Goal: Complete application form

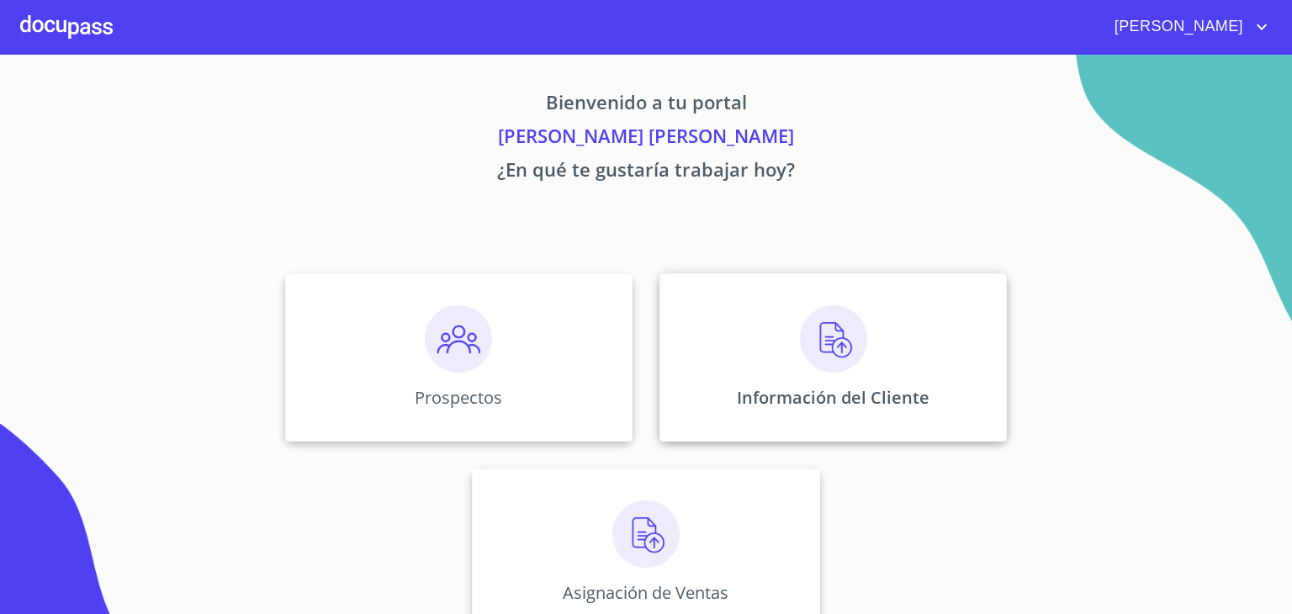
click at [818, 344] on img at bounding box center [833, 338] width 67 height 67
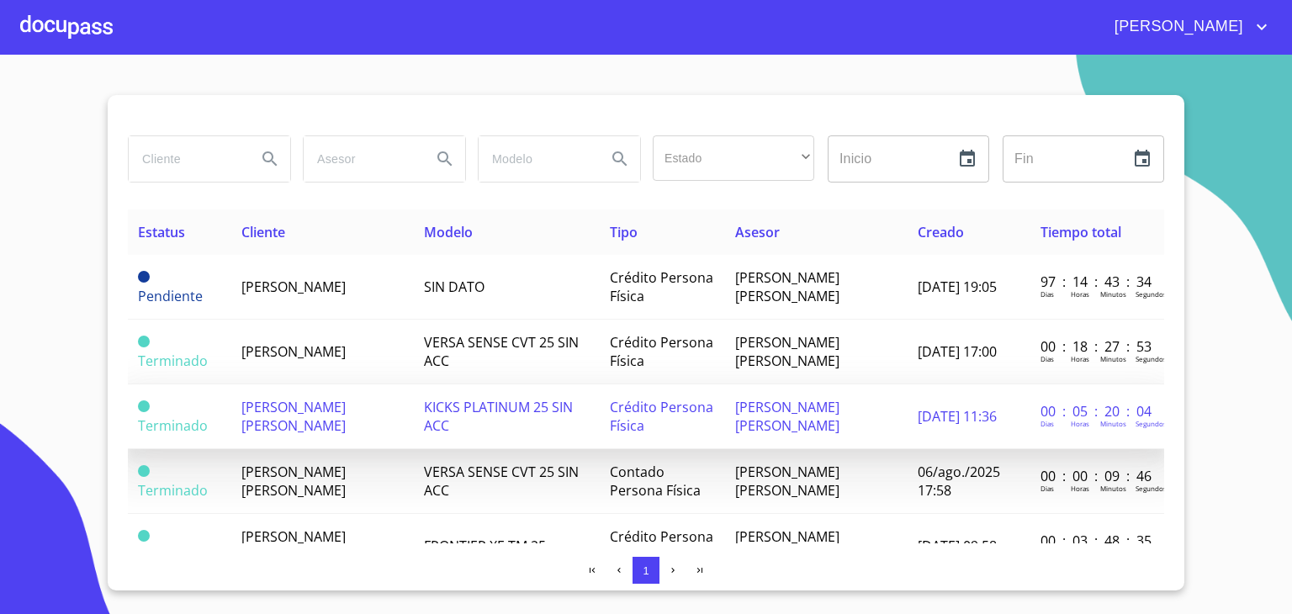
click at [300, 412] on span "[PERSON_NAME] [PERSON_NAME]" at bounding box center [293, 416] width 104 height 37
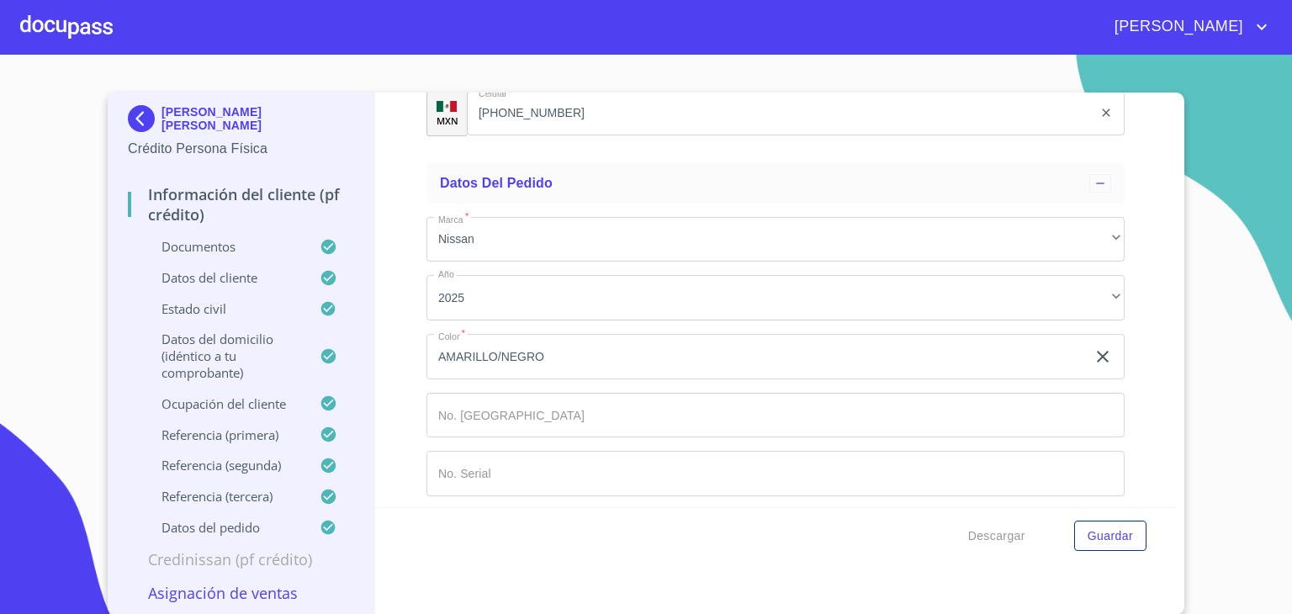
scroll to position [6, 0]
click at [232, 590] on p "Asignación de Ventas" at bounding box center [241, 592] width 226 height 20
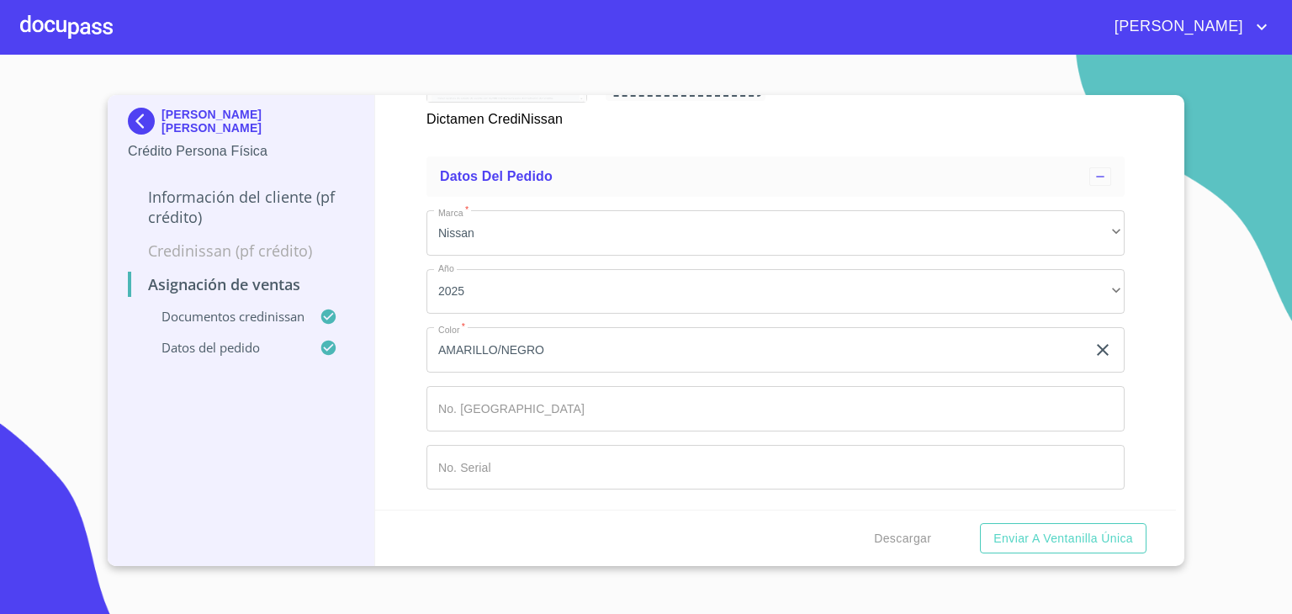
scroll to position [1215, 0]
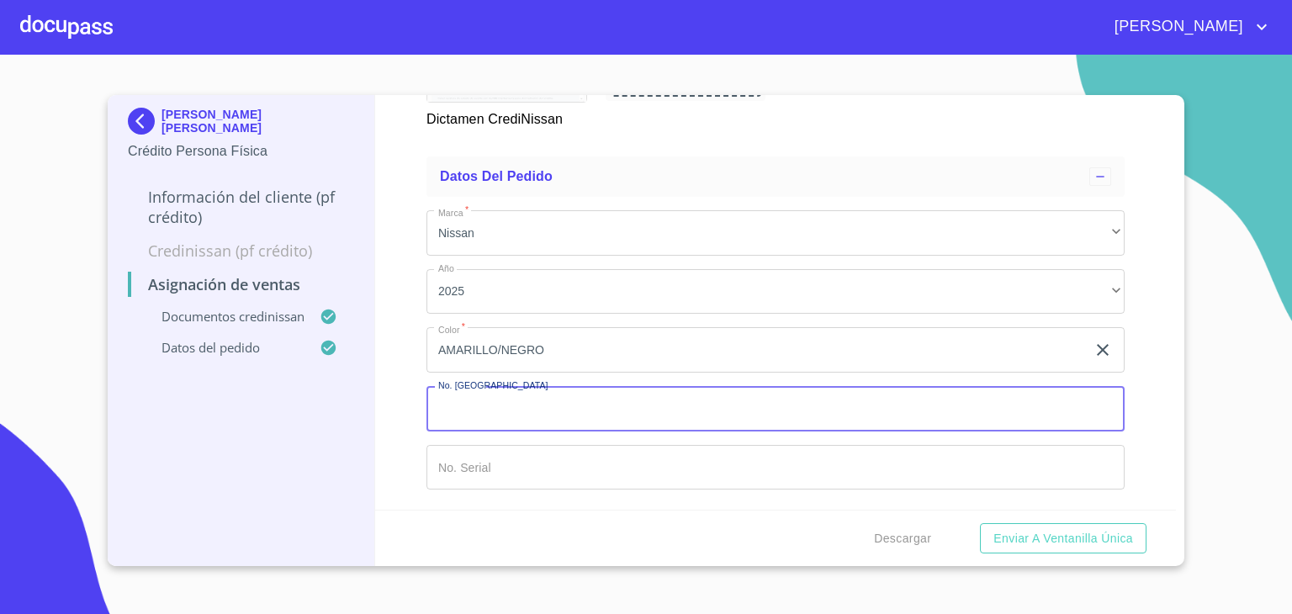
click at [676, 417] on input "Marca   *" at bounding box center [775, 408] width 698 height 45
type input "149251"
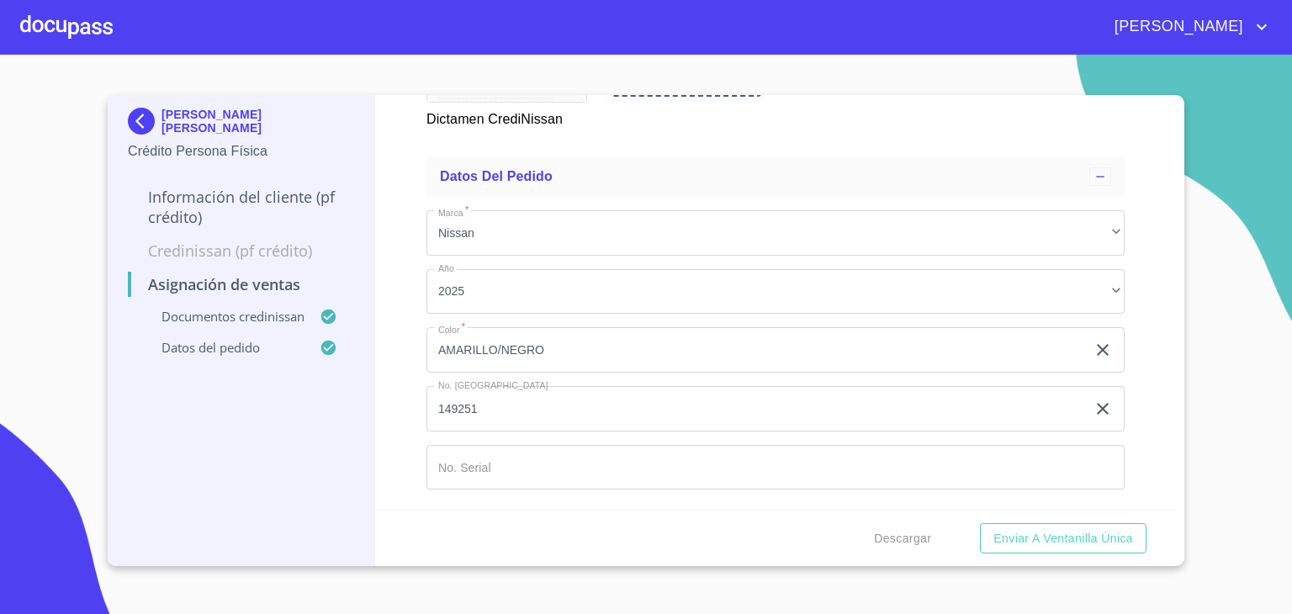
click at [330, 452] on div "[PERSON_NAME] [PERSON_NAME] Crédito Persona Física Información del cliente (PF …" at bounding box center [241, 330] width 267 height 471
click at [1023, 538] on span "Enviar a Ventanilla única" at bounding box center [1063, 538] width 140 height 21
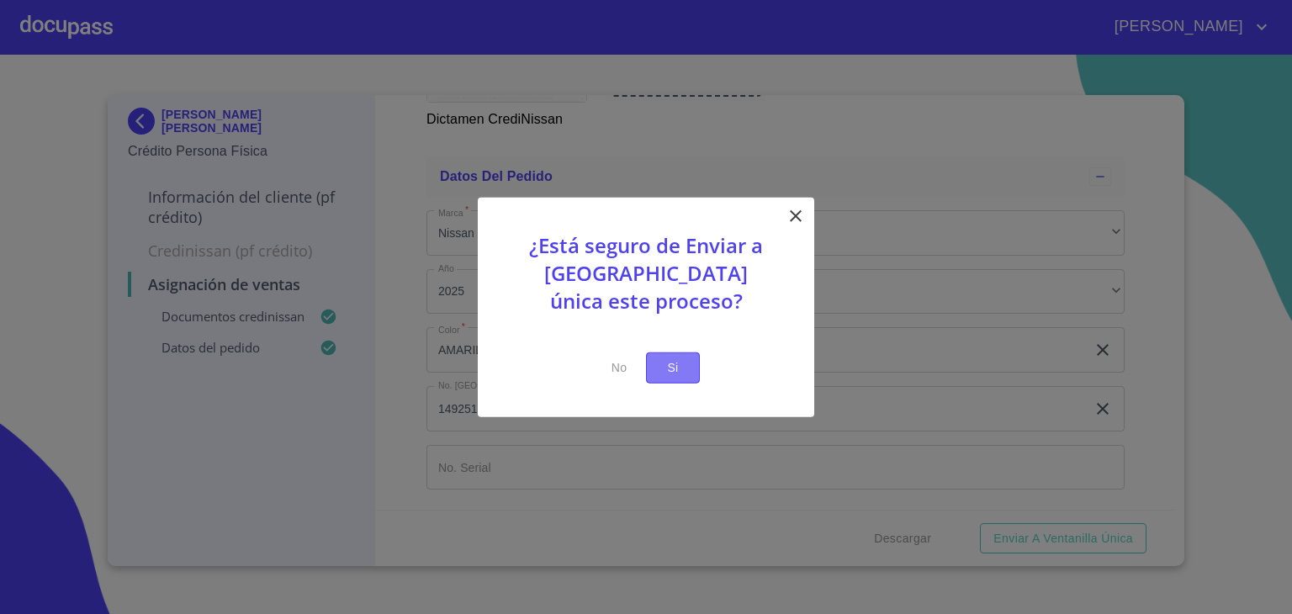
click at [680, 367] on span "Si" at bounding box center [672, 367] width 27 height 21
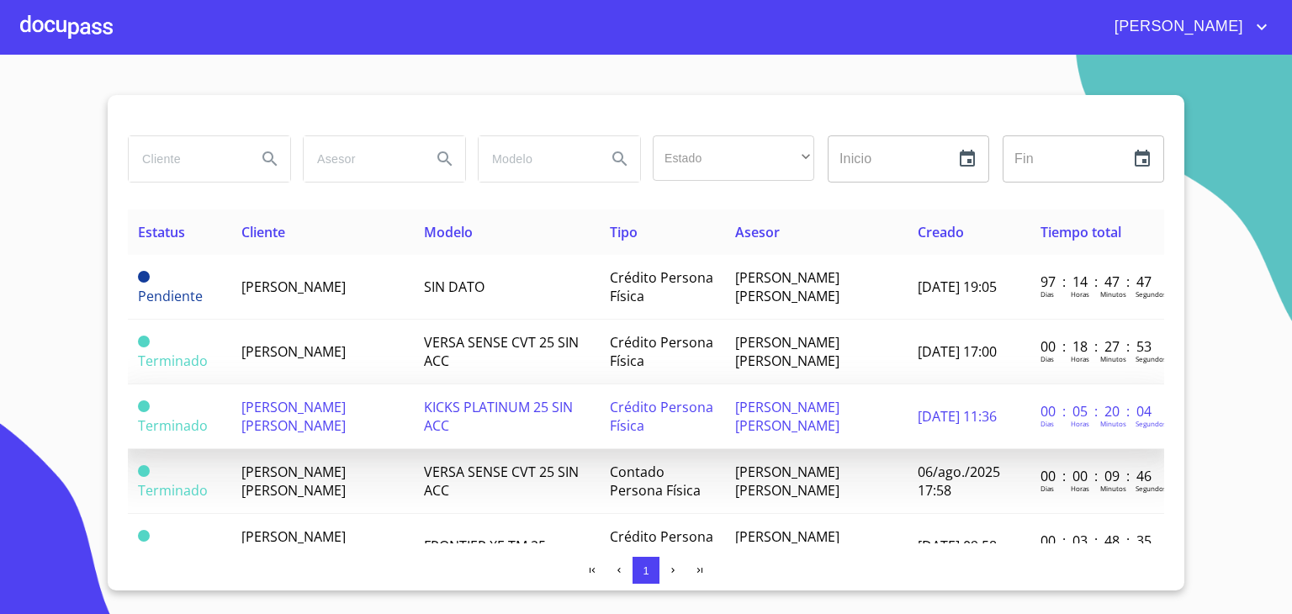
click at [312, 398] on span "[PERSON_NAME] [PERSON_NAME]" at bounding box center [293, 416] width 104 height 37
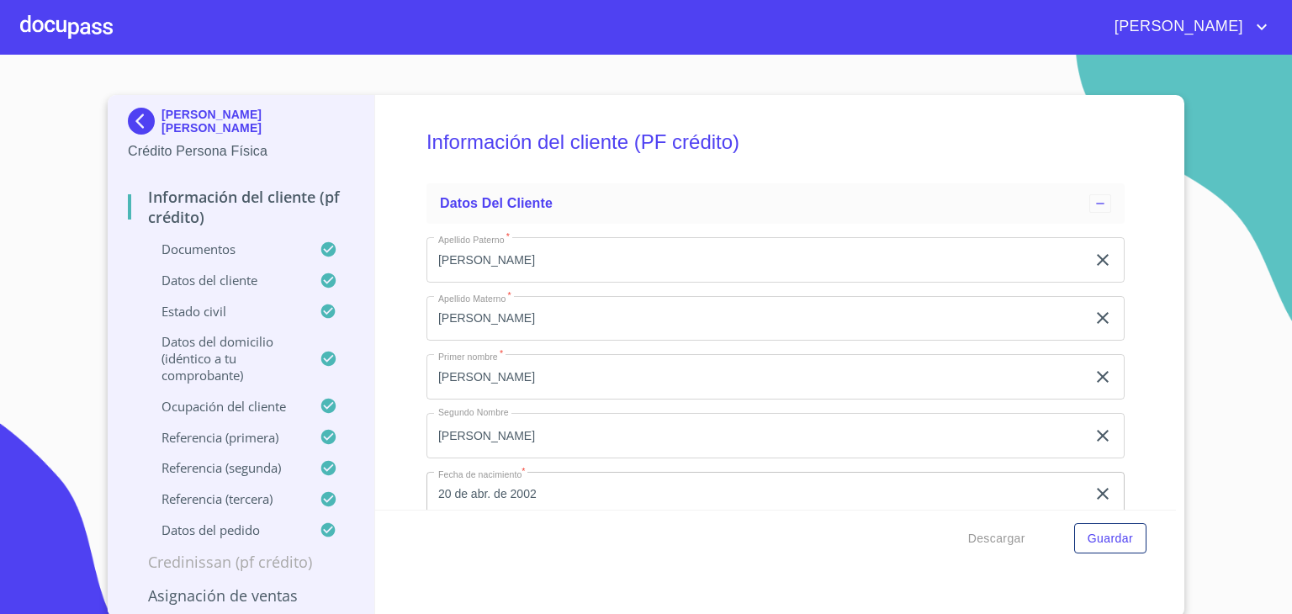
click at [202, 286] on p "Datos del cliente" at bounding box center [224, 280] width 192 height 17
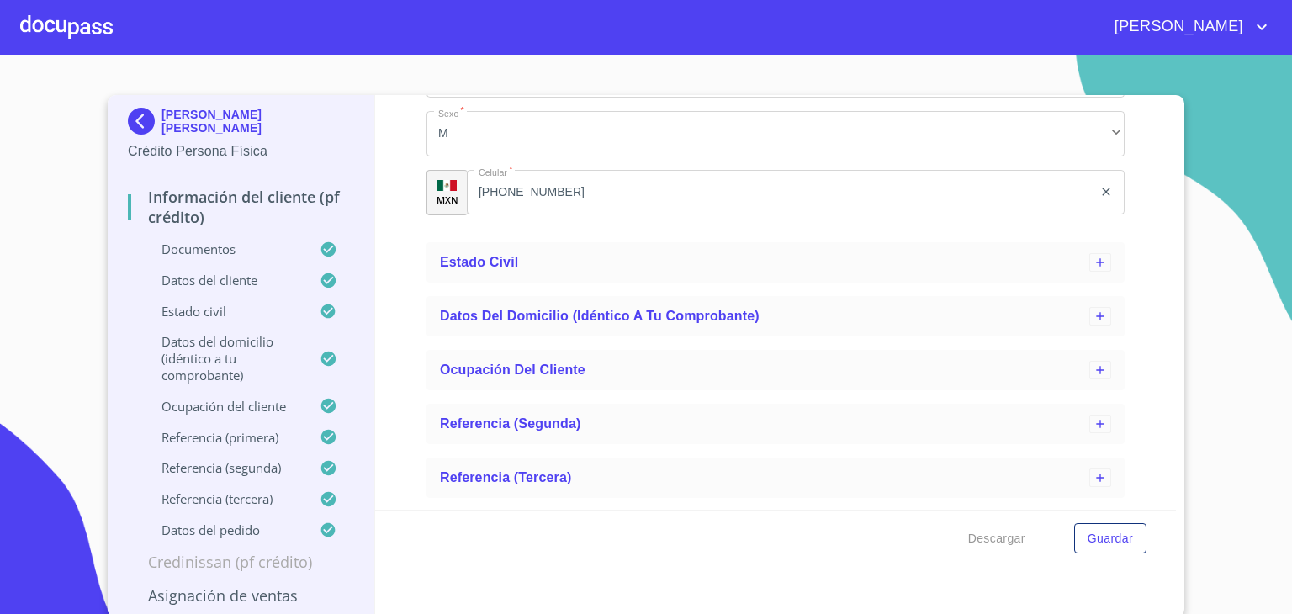
scroll to position [819, 0]
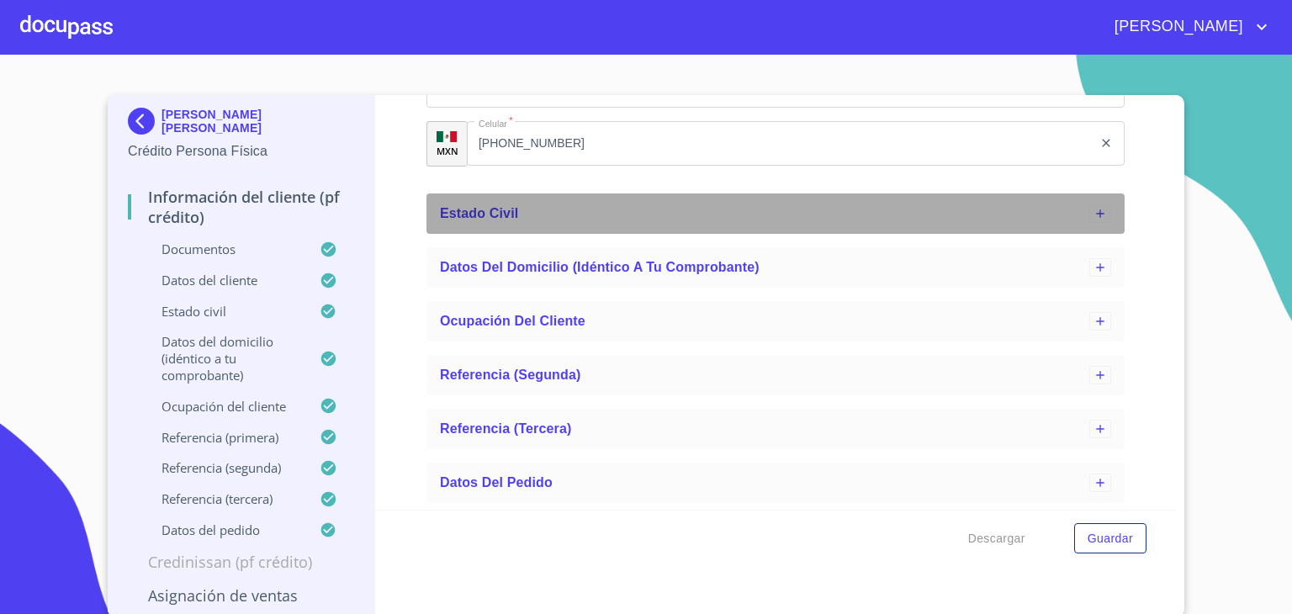
click at [1093, 209] on icon at bounding box center [1099, 213] width 13 height 13
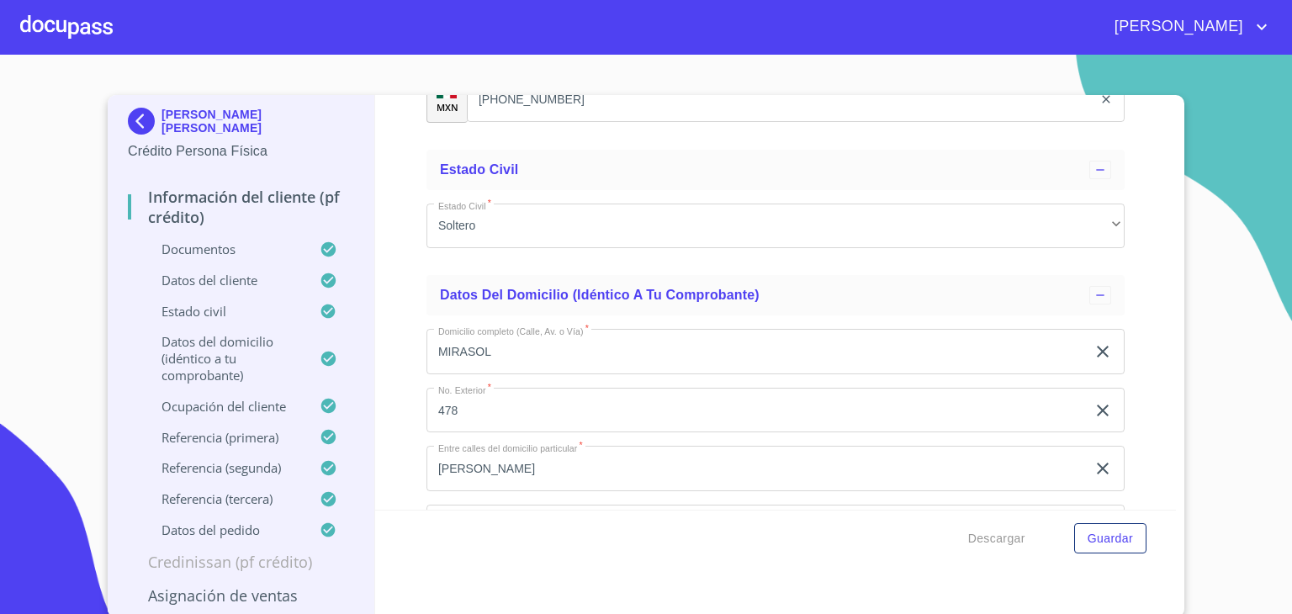
scroll to position [861, 0]
click at [192, 250] on p "Documentos" at bounding box center [224, 249] width 192 height 17
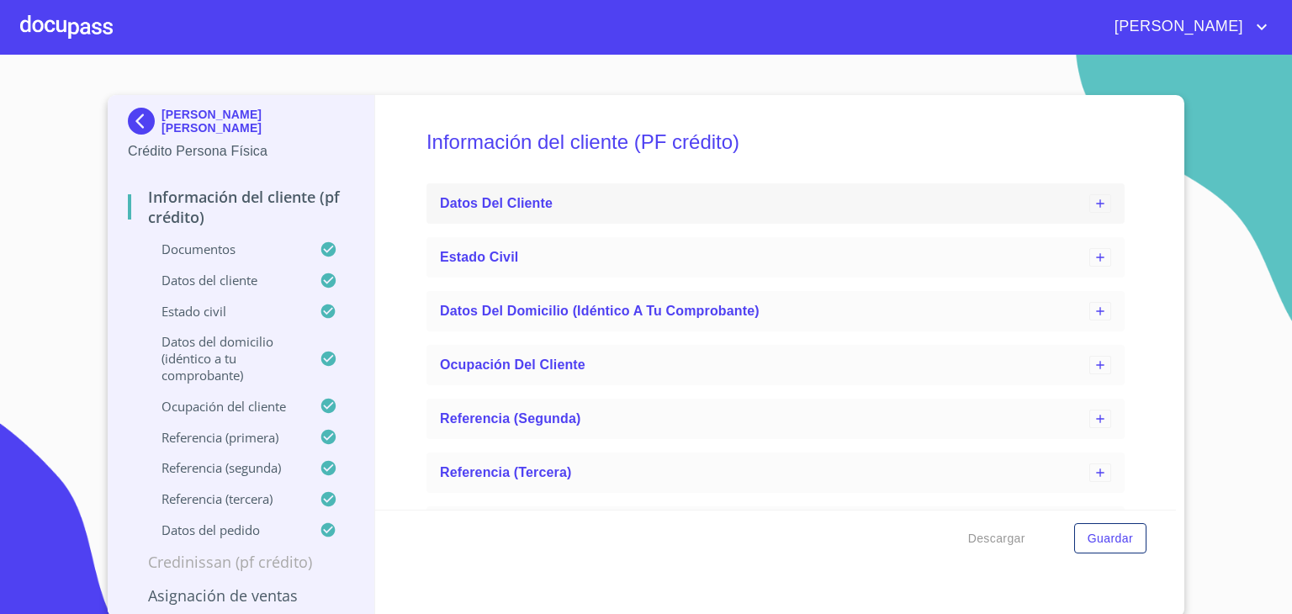
scroll to position [57, 0]
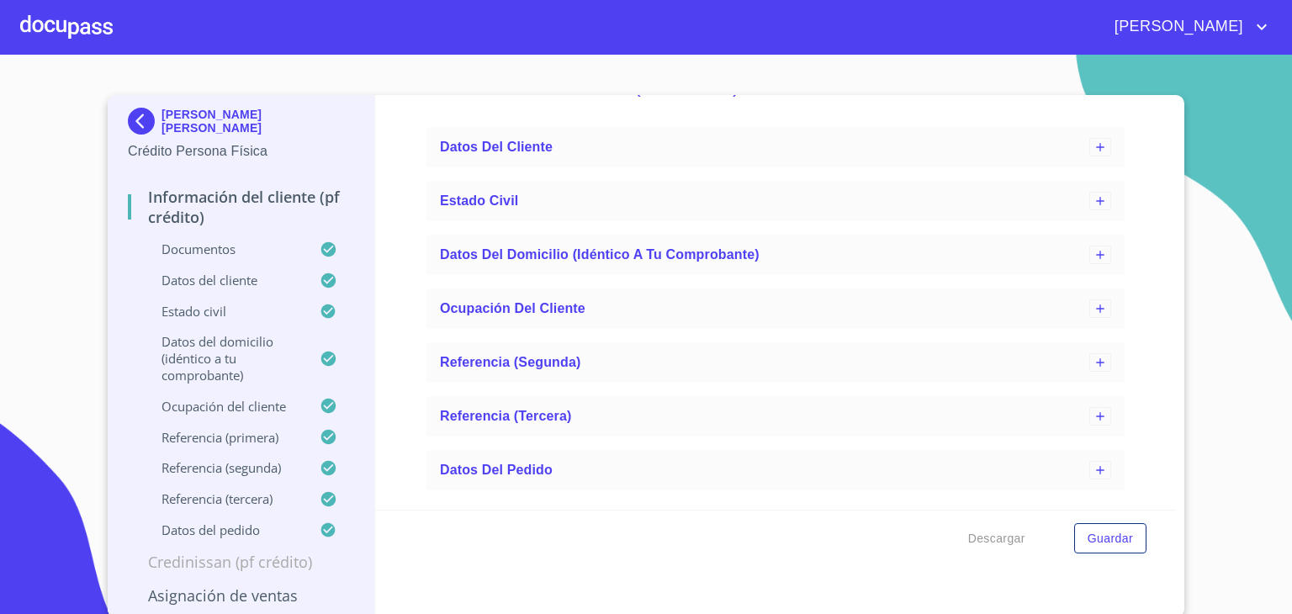
click at [200, 246] on p "Documentos" at bounding box center [224, 249] width 192 height 17
click at [320, 250] on icon at bounding box center [327, 249] width 14 height 14
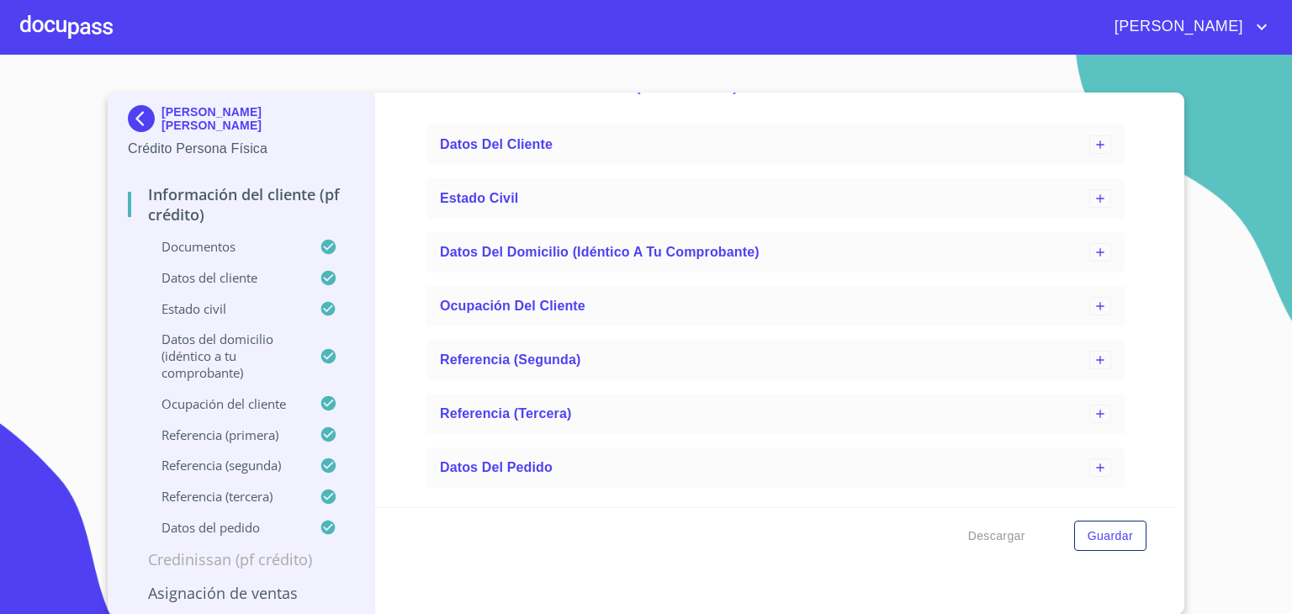
scroll to position [0, 0]
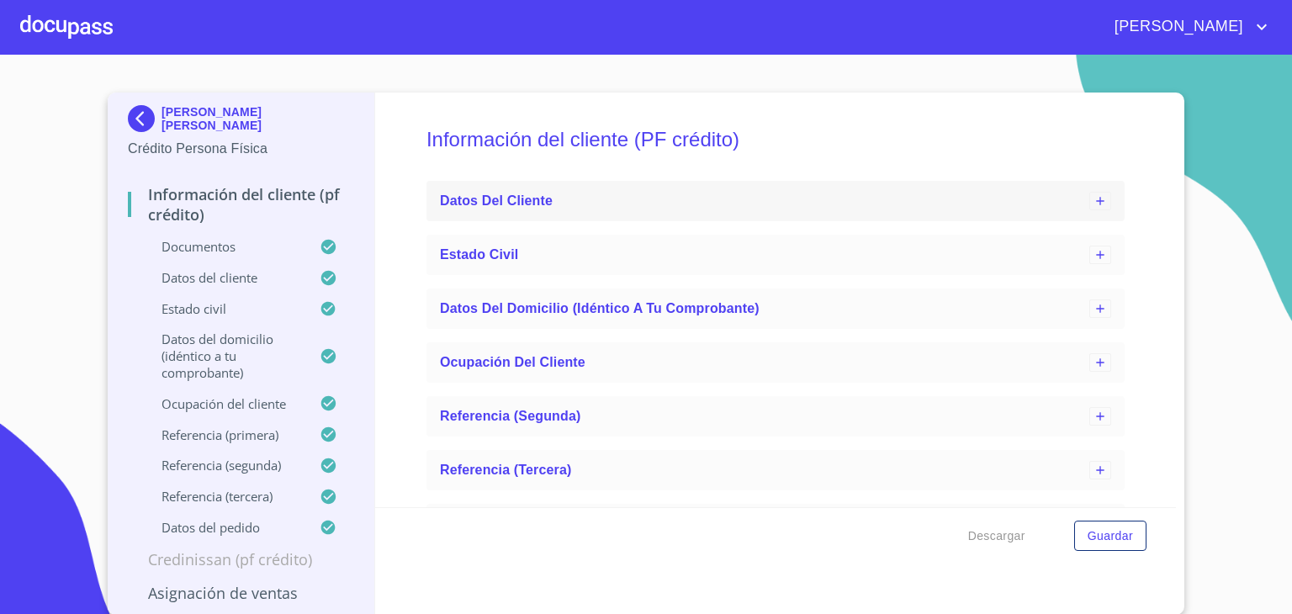
click at [590, 198] on div "Datos del cliente" at bounding box center [764, 201] width 649 height 20
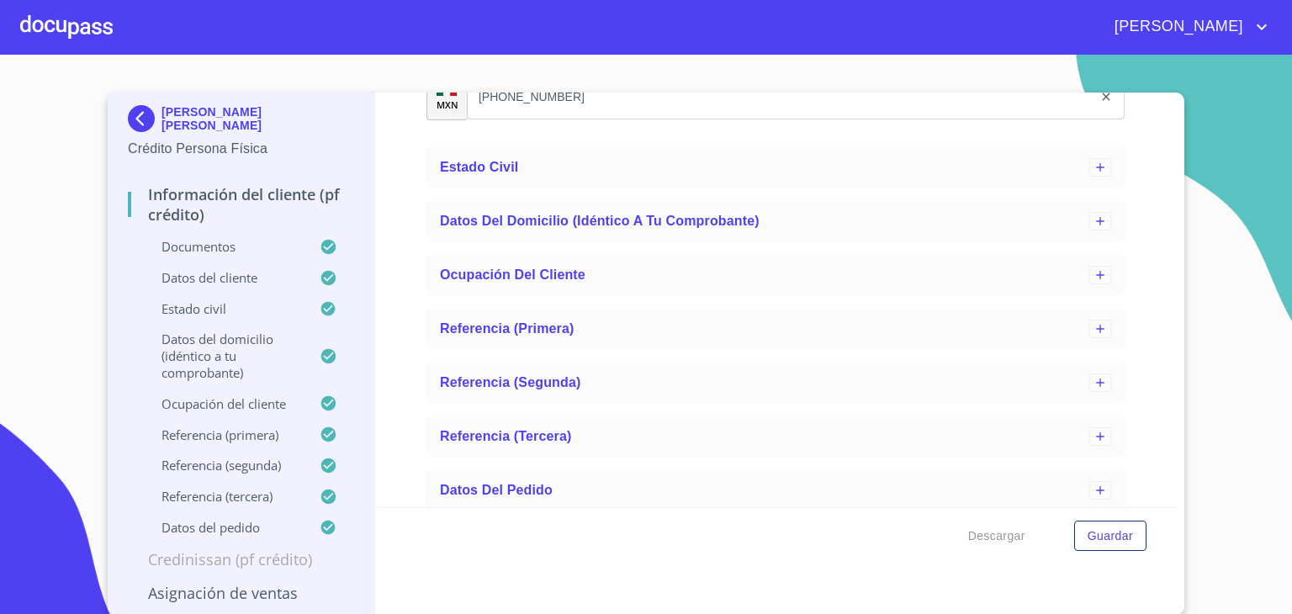
scroll to position [862, 0]
click at [209, 252] on p "Documentos" at bounding box center [224, 246] width 192 height 17
click at [225, 282] on p "Datos del cliente" at bounding box center [224, 277] width 192 height 17
click at [194, 347] on p "Datos del domicilio (idéntico a tu comprobante)" at bounding box center [224, 356] width 192 height 50
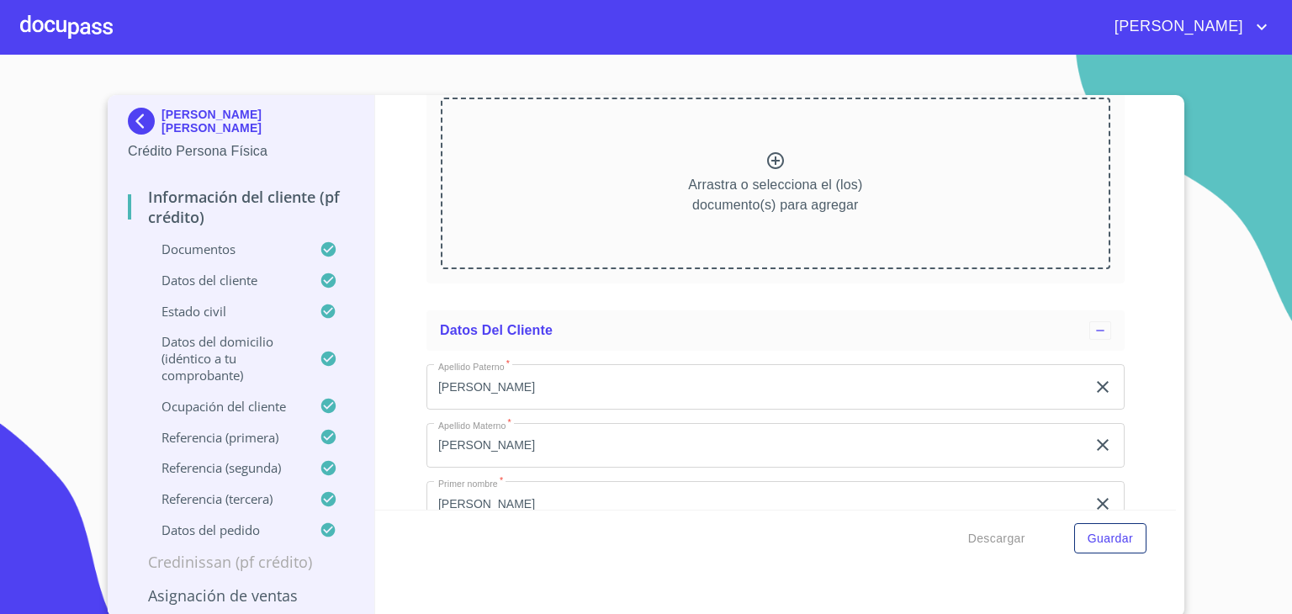
scroll to position [5148, 0]
